Goal: Information Seeking & Learning: Understand process/instructions

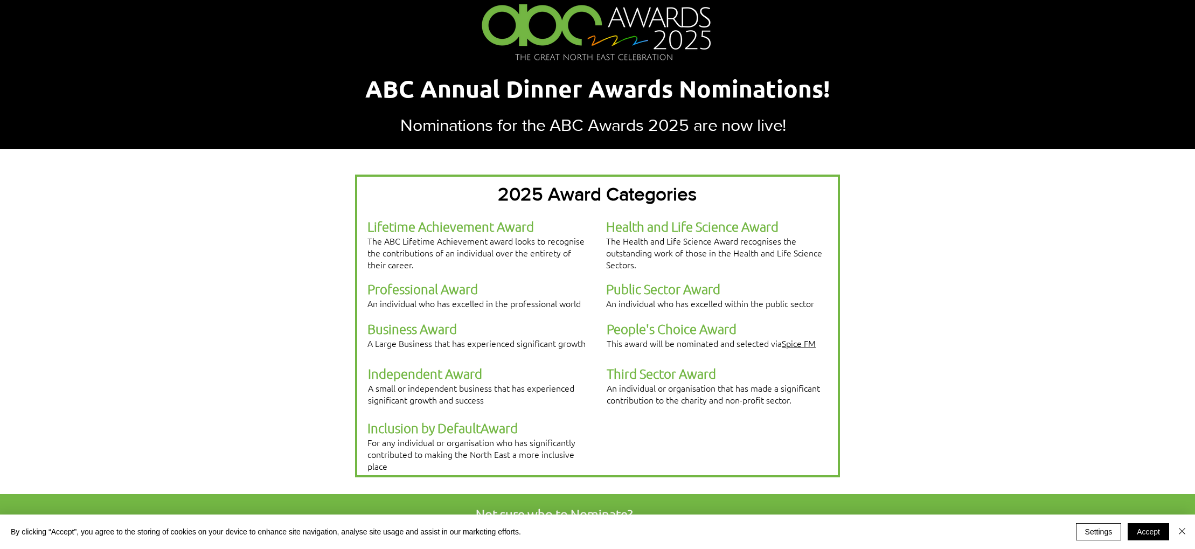
scroll to position [127, 0]
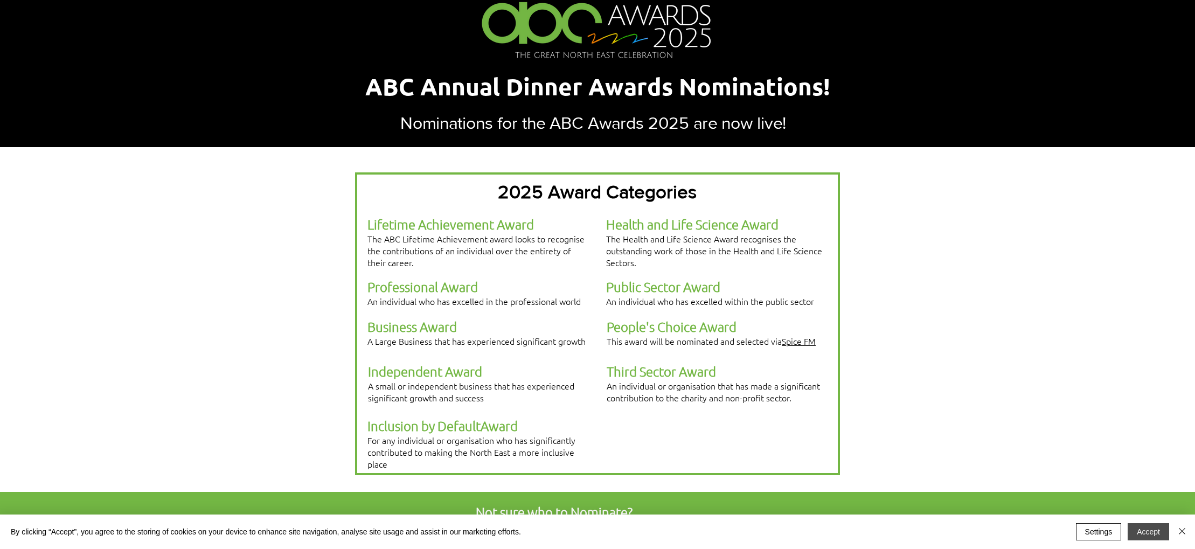
click at [1141, 535] on button "Accept" at bounding box center [1147, 531] width 41 height 17
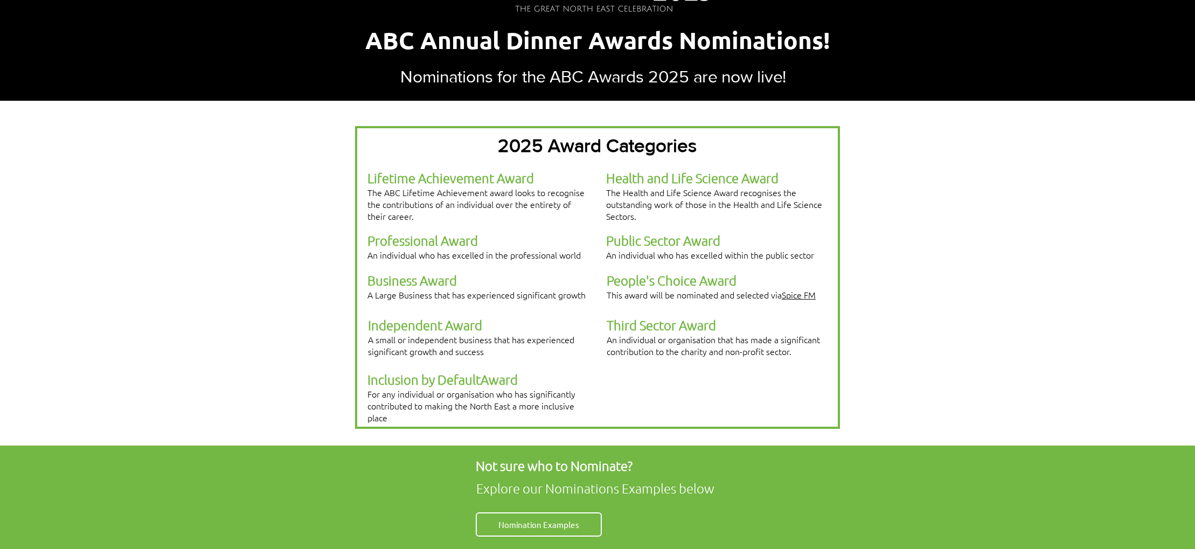
scroll to position [0, 0]
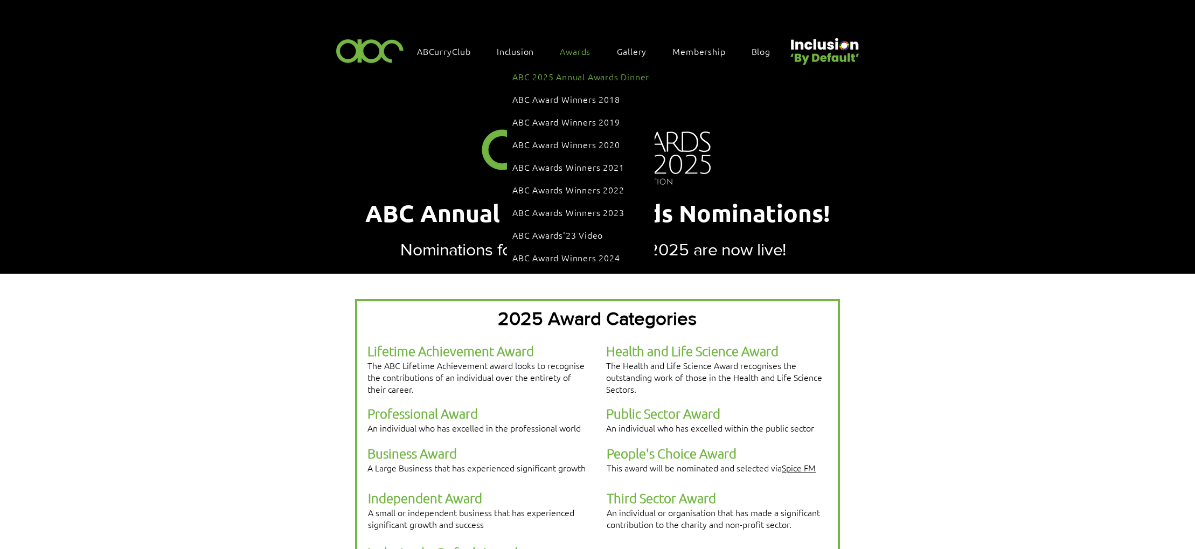
click at [585, 75] on span "ABC 2025 Annual Awards Dinner" at bounding box center [580, 77] width 137 height 12
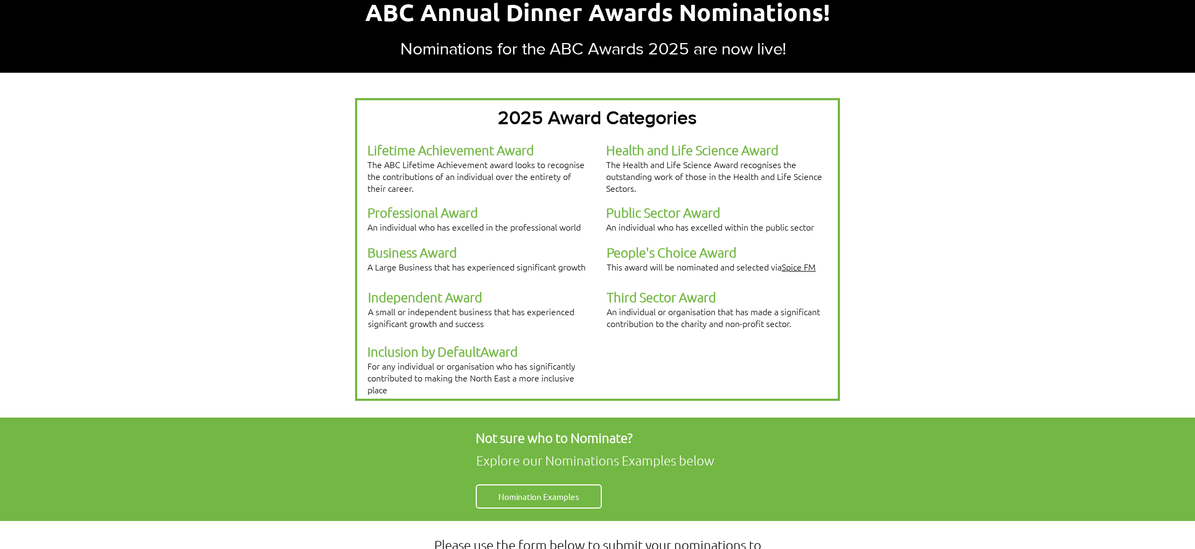
scroll to position [206, 0]
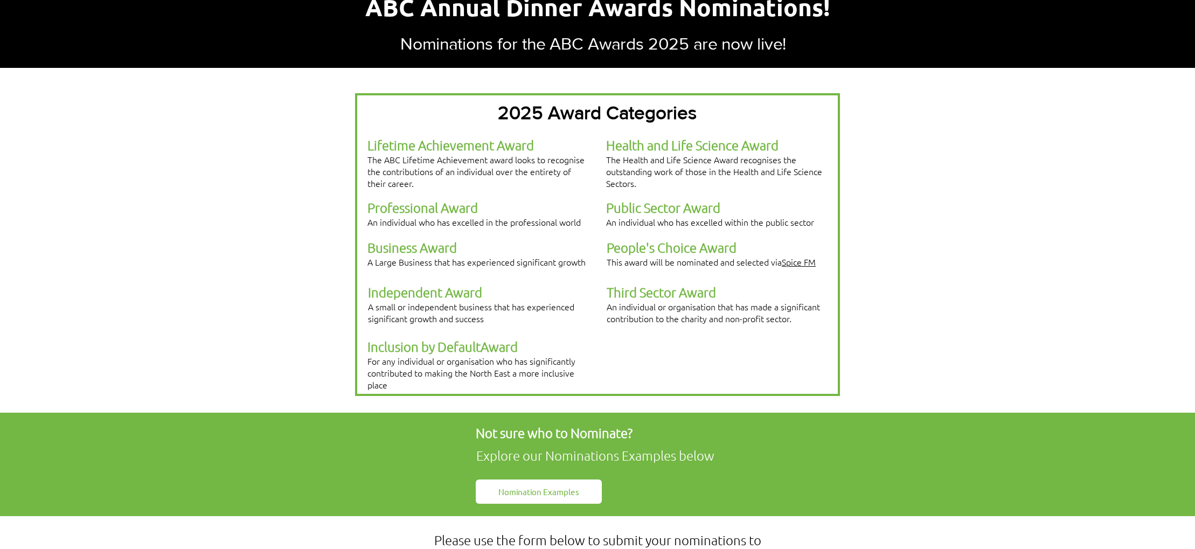
click at [552, 486] on span "Nomination Examples" at bounding box center [538, 491] width 81 height 11
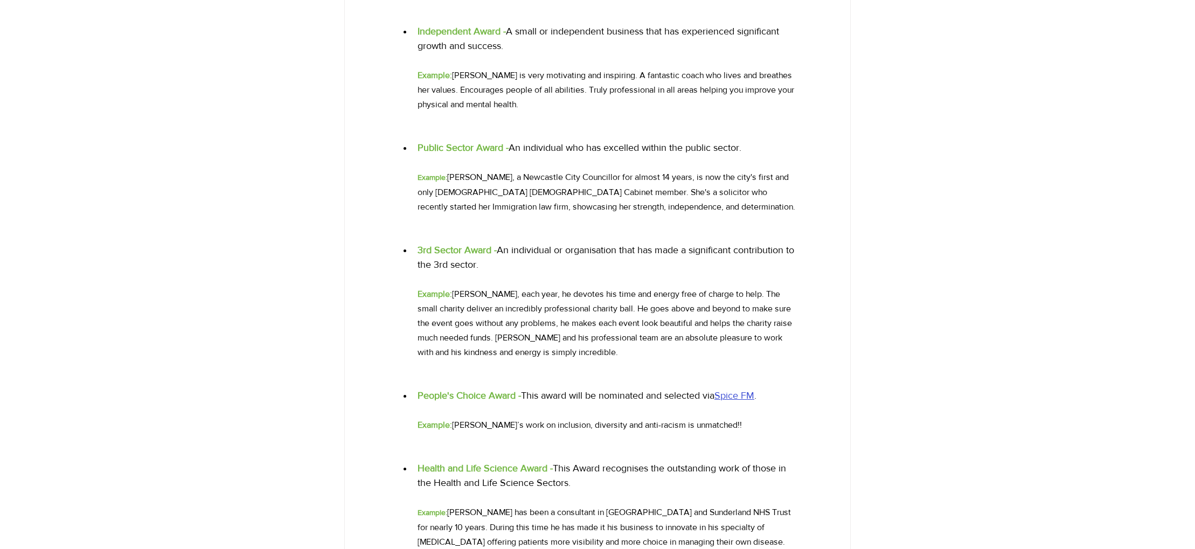
scroll to position [917, 0]
